Goal: Ask a question

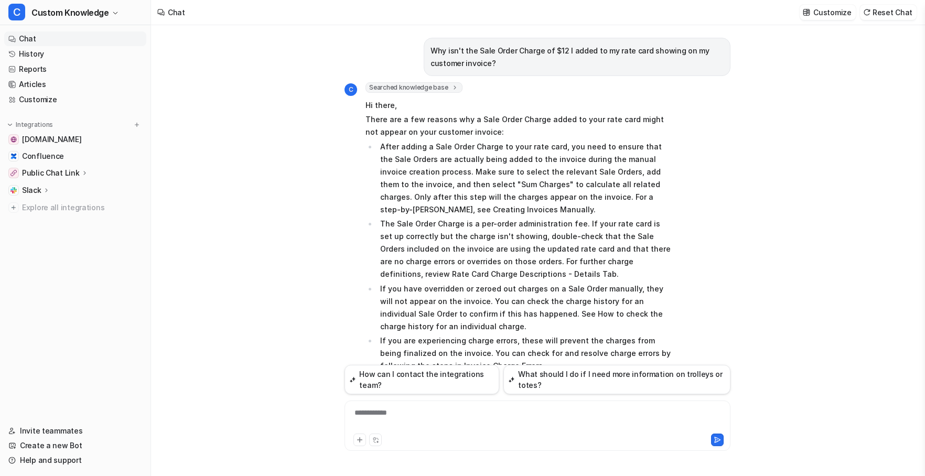
scroll to position [673, 0]
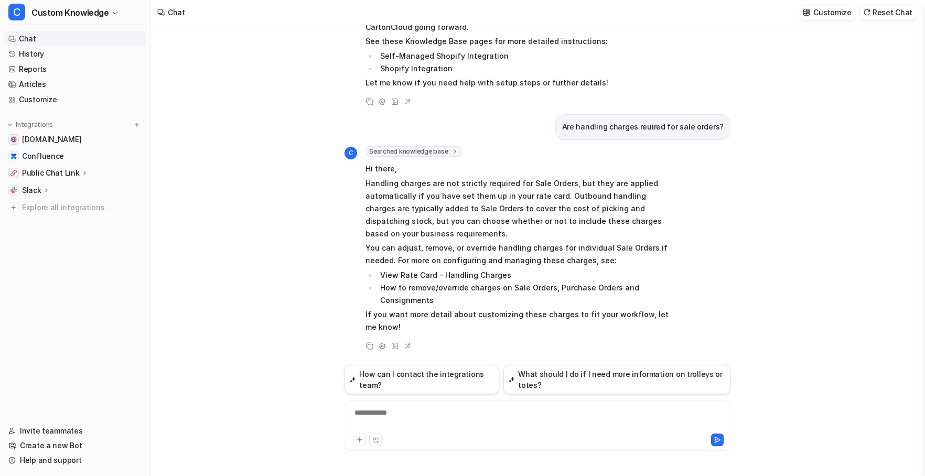
click at [433, 413] on div "**********" at bounding box center [537, 419] width 381 height 24
paste div
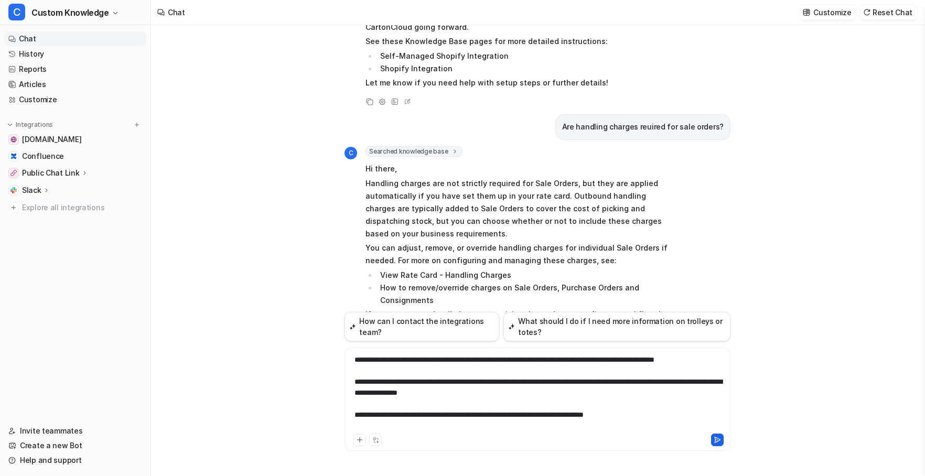
click at [717, 440] on icon at bounding box center [716, 439] width 7 height 7
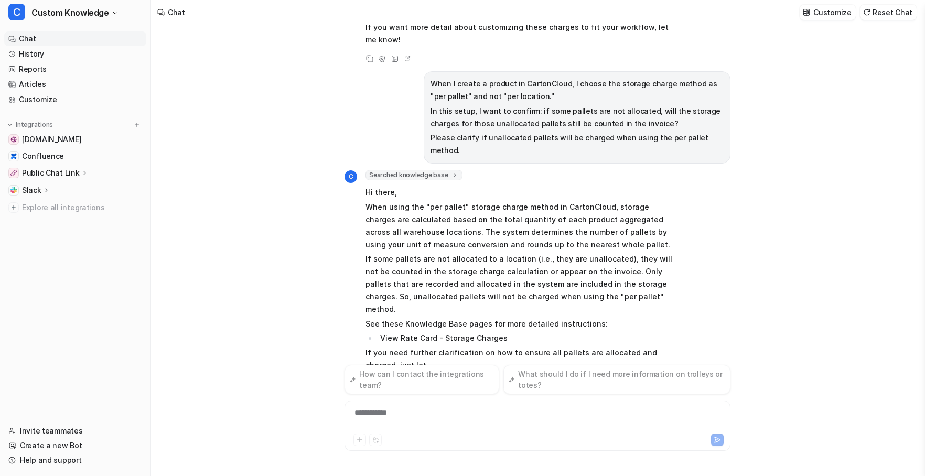
scroll to position [973, 0]
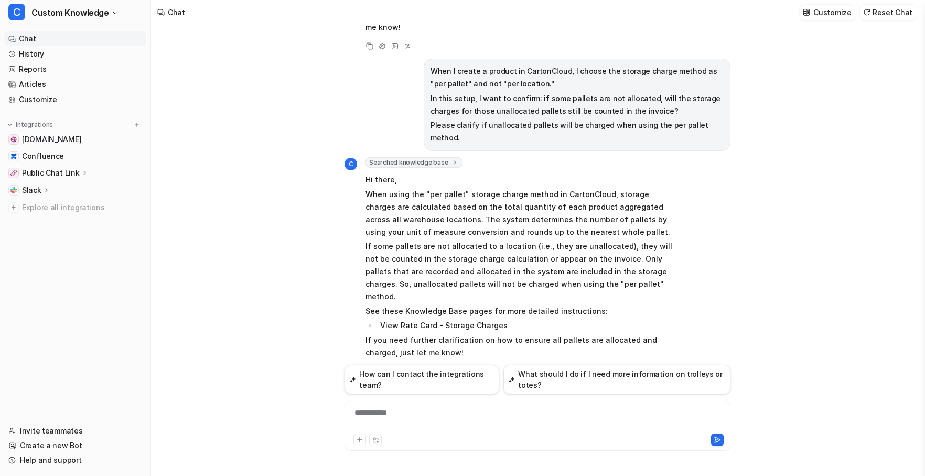
click at [369, 367] on icon at bounding box center [369, 370] width 7 height 7
click at [412, 418] on div at bounding box center [537, 419] width 381 height 24
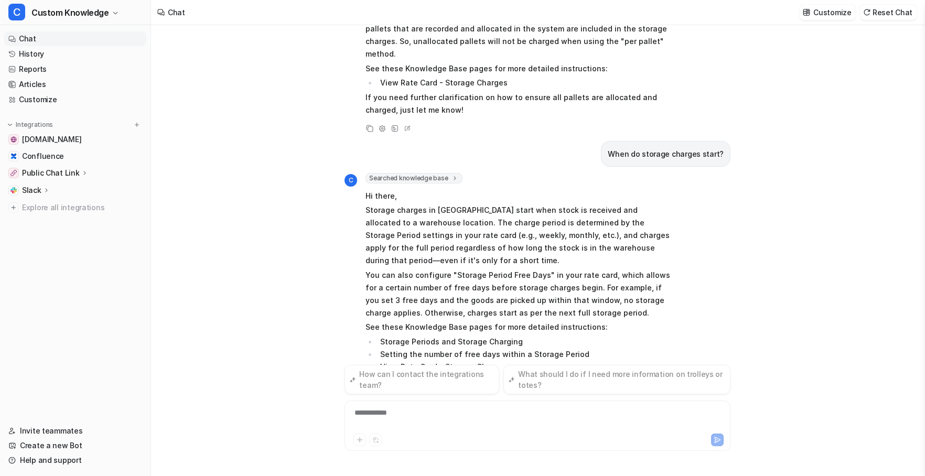
scroll to position [1245, 0]
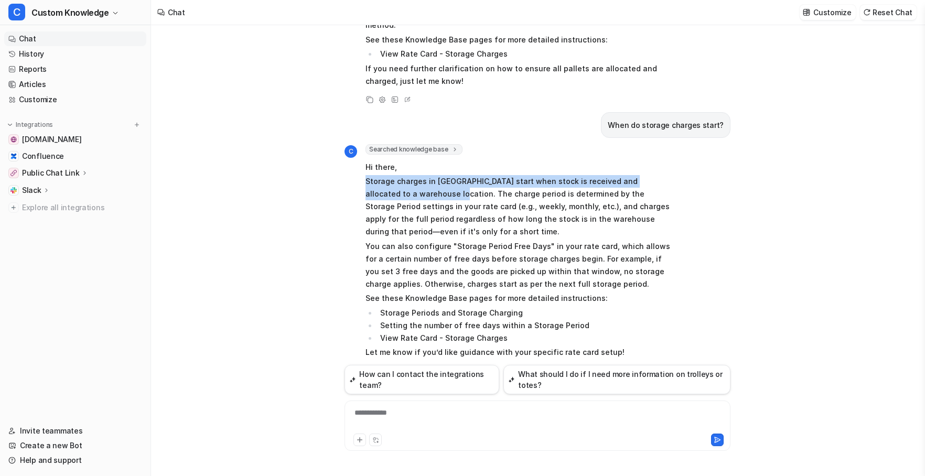
drag, startPoint x: 435, startPoint y: 168, endPoint x: 360, endPoint y: 155, distance: 76.0
click at [360, 155] on div "C Searched knowledge base search_queries : [ "When do storage charges start", "…" at bounding box center [508, 252] width 328 height 217
copy p "Storage charges in [GEOGRAPHIC_DATA] start when stock is received and allocated…"
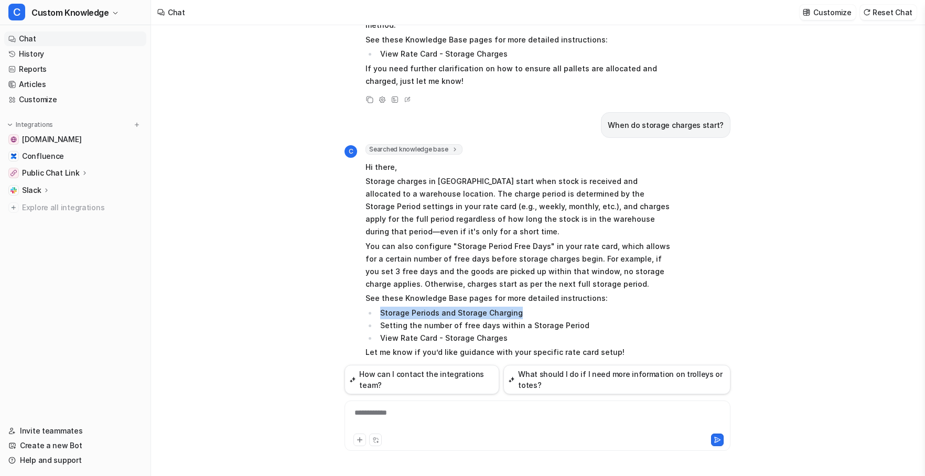
drag, startPoint x: 513, startPoint y: 287, endPoint x: 381, endPoint y: 288, distance: 132.6
click at [381, 307] on li "Storage Periods and Storage Charging" at bounding box center [524, 313] width 295 height 13
copy li "Storage Periods and Storage Charging"
